Goal: Task Accomplishment & Management: Use online tool/utility

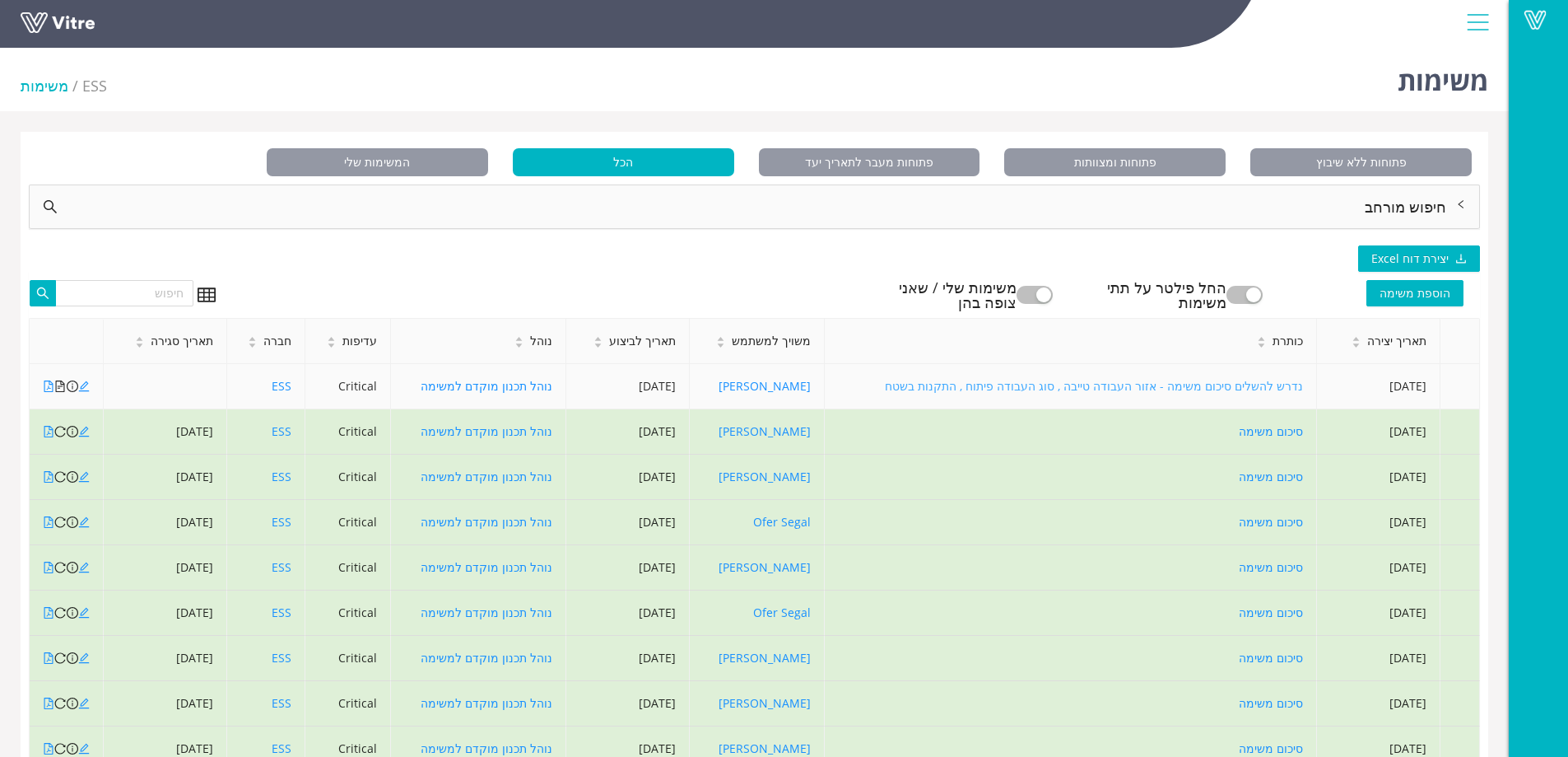
click at [1252, 386] on link "נדרש להשלים סיכום משימה - אזור העבודה טייבה , סוג העבודה פיתוח , התקנות בשטח" at bounding box center [1094, 386] width 418 height 16
click at [1536, 16] on span at bounding box center [1535, 20] width 41 height 20
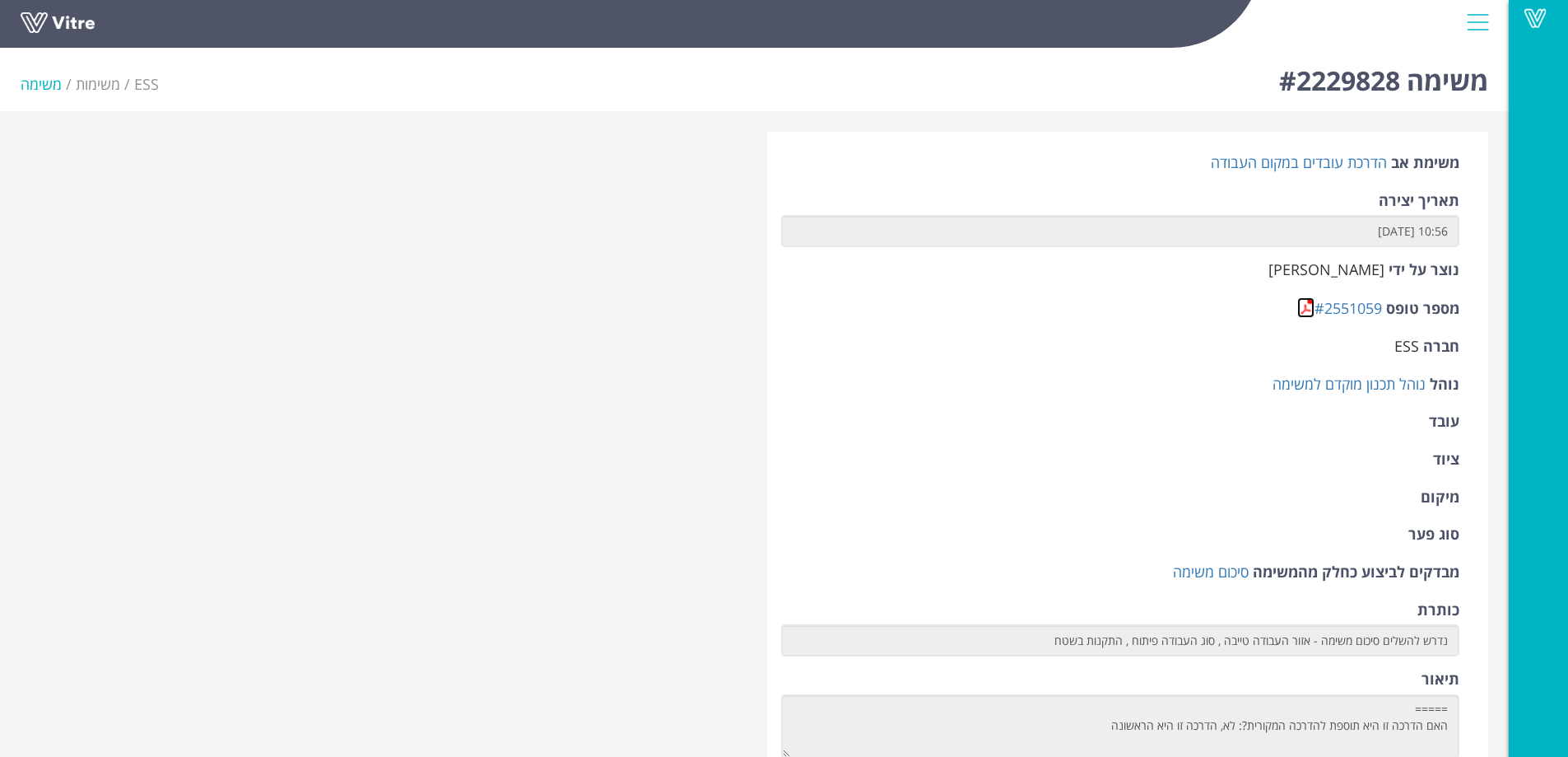
click at [1304, 310] on link at bounding box center [1305, 307] width 17 height 21
